Goal: Task Accomplishment & Management: Manage account settings

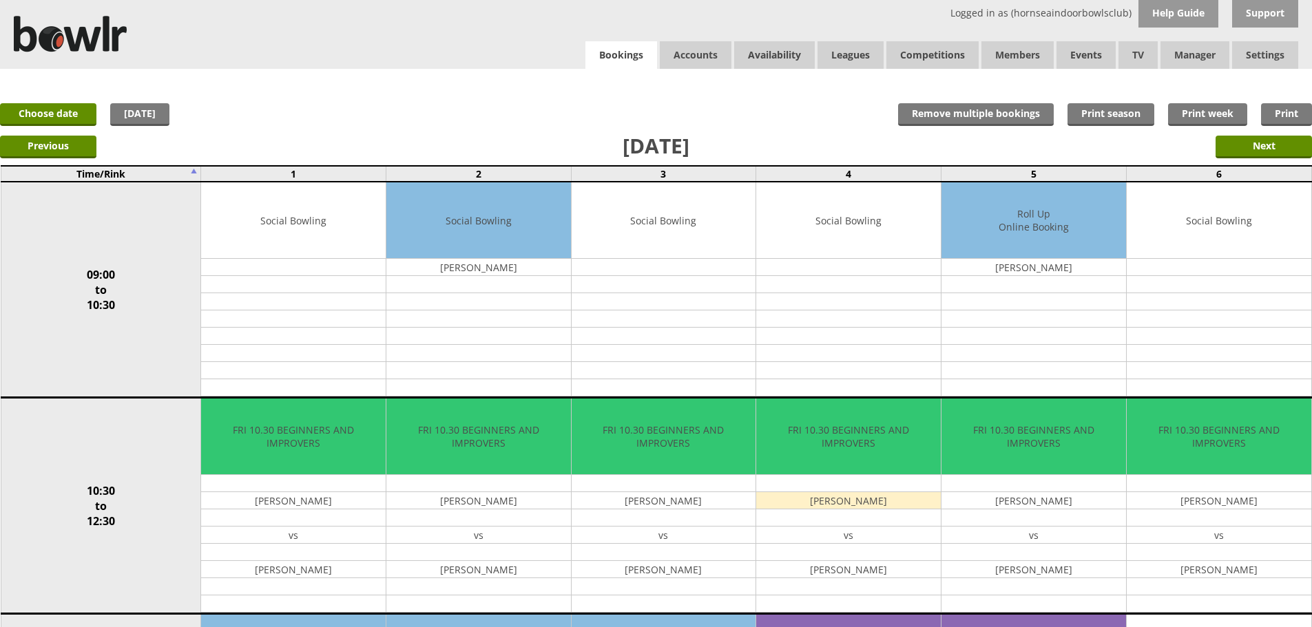
click at [585, 52] on link "Bookings" at bounding box center [621, 55] width 72 height 28
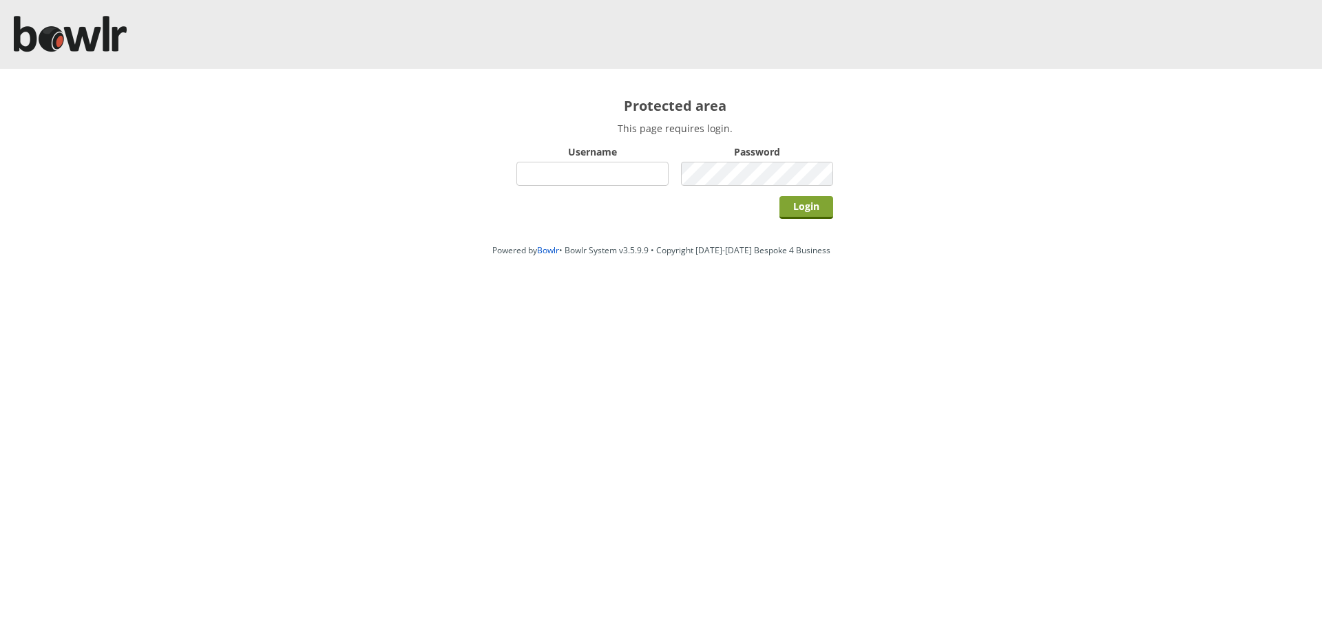
type input "hornseaindoorbowlsclub"
click at [787, 218] on input "Login" at bounding box center [807, 207] width 54 height 23
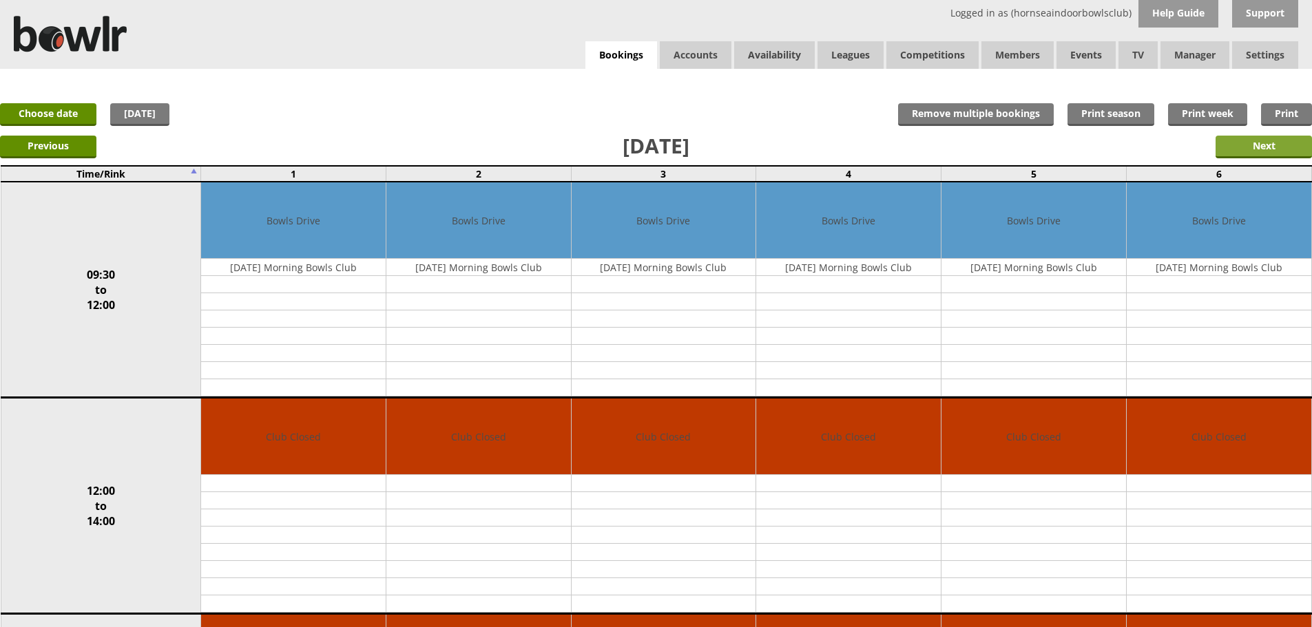
click at [1231, 147] on input "Next" at bounding box center [1263, 147] width 96 height 23
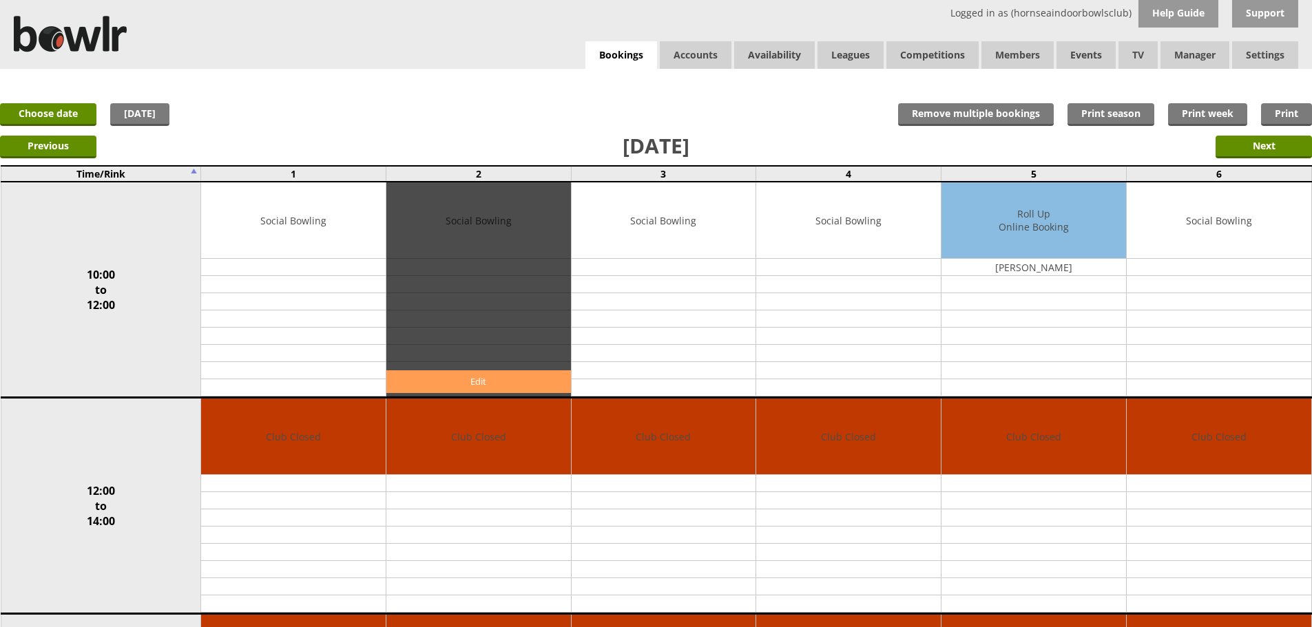
click at [532, 375] on link "Edit" at bounding box center [478, 381] width 185 height 23
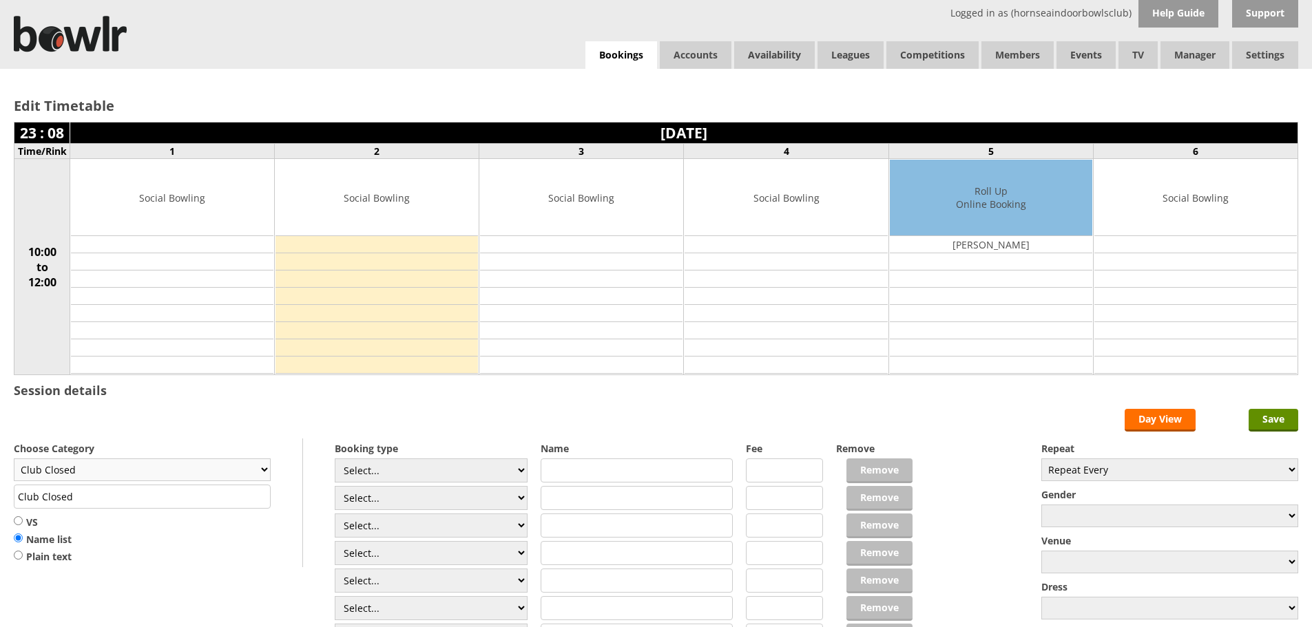
drag, startPoint x: 136, startPoint y: 474, endPoint x: 135, endPoint y: 462, distance: 11.7
click at [136, 474] on select "Club Closed Singles League Triples League Pairs League Friendly Social Bowling …" at bounding box center [142, 470] width 257 height 23
select select "137"
click at [14, 459] on select "Club Closed Singles League Triples League Pairs League Friendly Social Bowling …" at bounding box center [142, 470] width 257 height 23
type input "National Game"
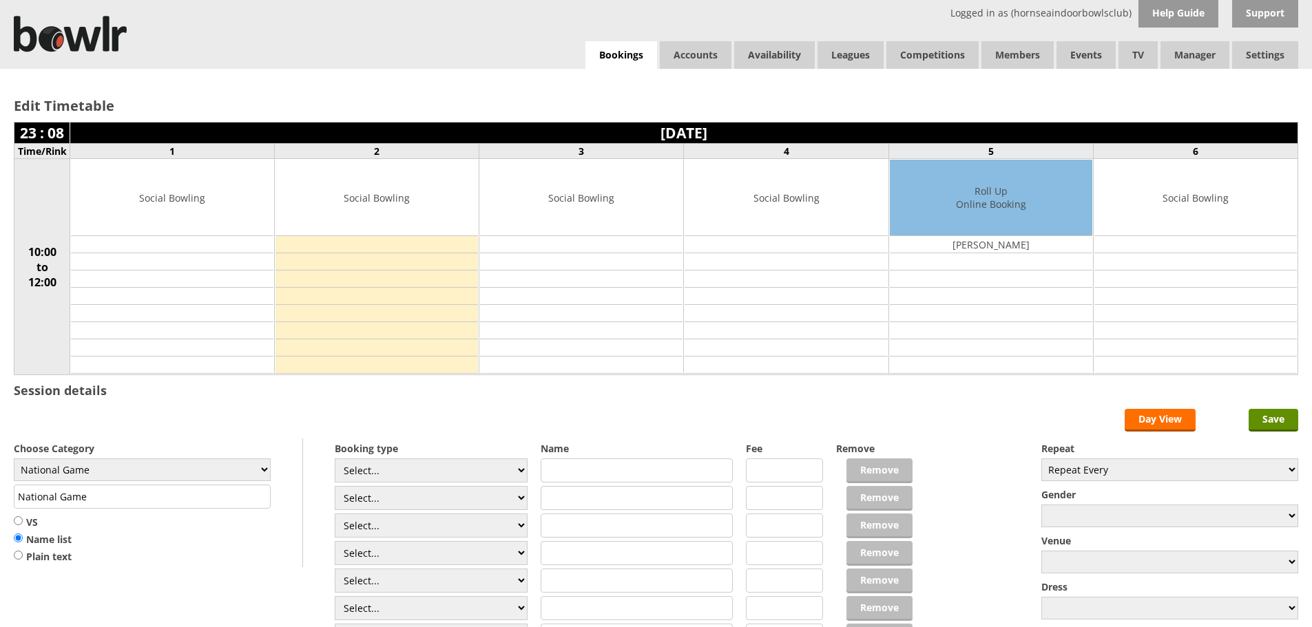
click at [587, 470] on input "text" at bounding box center [637, 471] width 193 height 24
type input "Holly Chaytor"
type input "Katy Baxter"
click at [1274, 425] on input "Save" at bounding box center [1273, 420] width 50 height 23
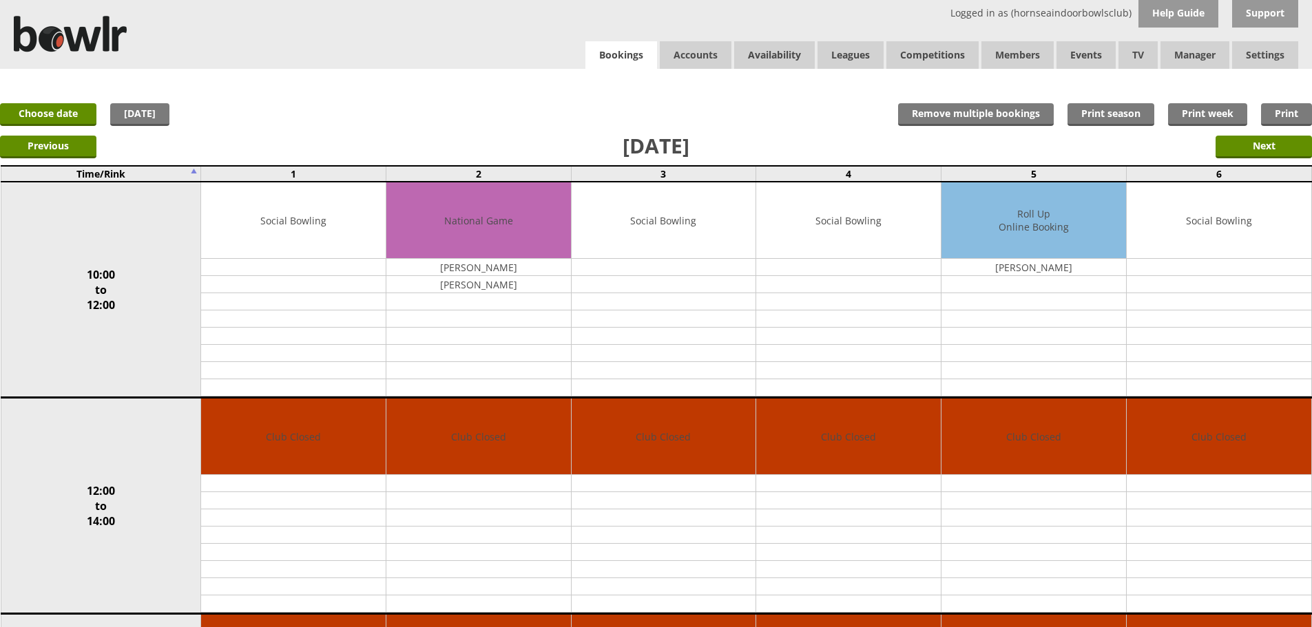
click at [617, 50] on link "Bookings" at bounding box center [621, 55] width 72 height 28
